Goal: Check status: Check status

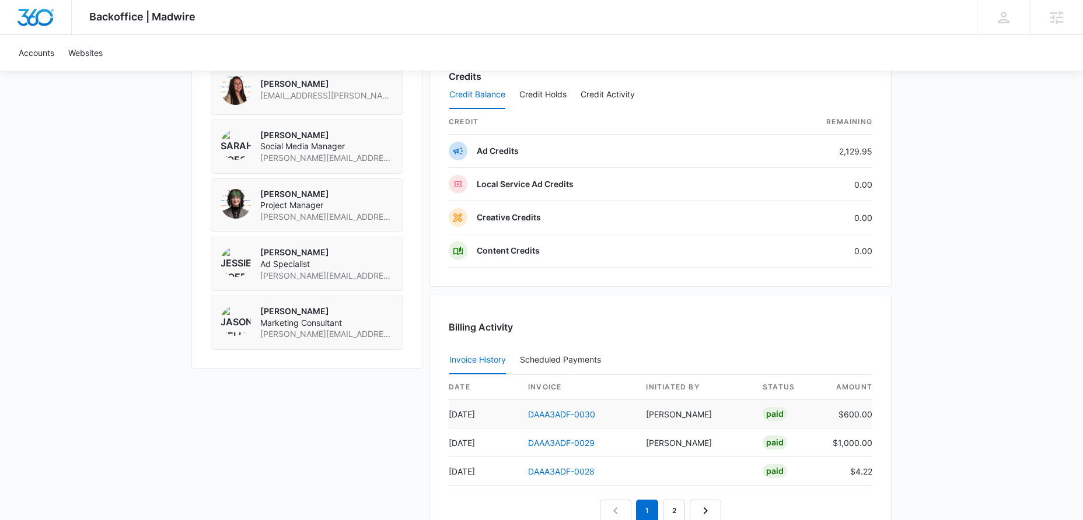
scroll to position [963, 0]
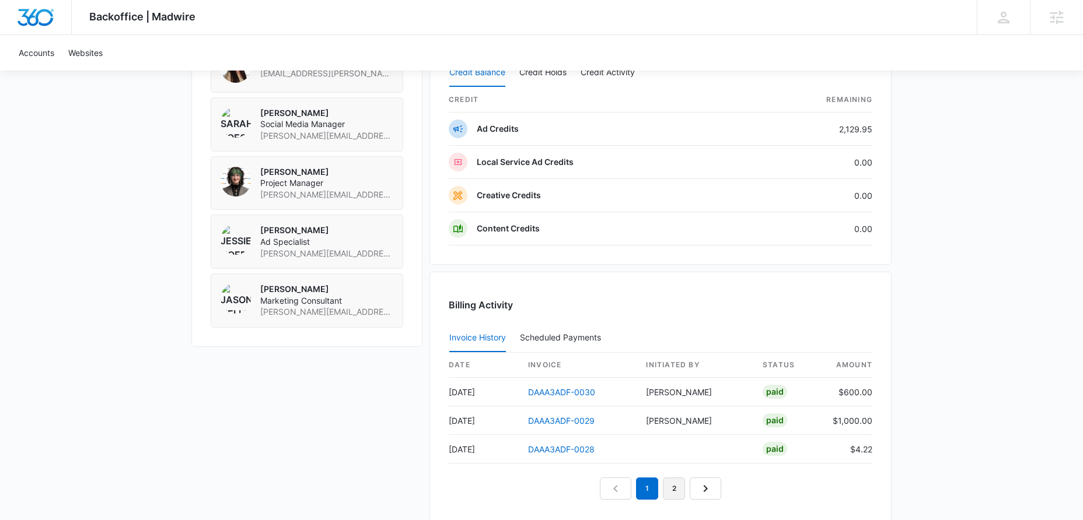
click at [670, 490] on link "2" at bounding box center [674, 489] width 22 height 22
click at [579, 400] on td "DAAA3ADF-0027" at bounding box center [577, 392] width 117 height 29
click at [579, 396] on link "DAAA3ADF-0027" at bounding box center [561, 392] width 66 height 10
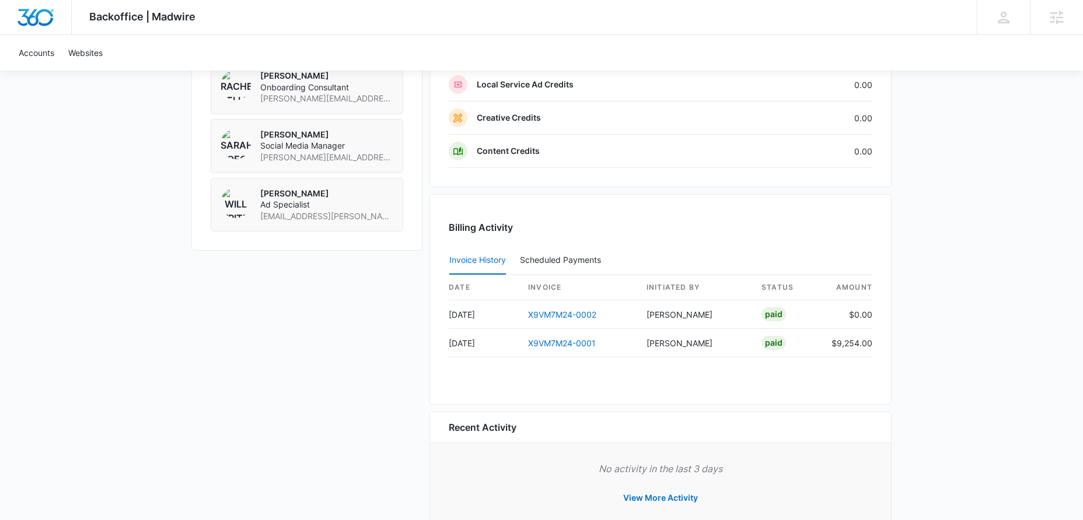
scroll to position [923, 0]
